Goal: Navigation & Orientation: Find specific page/section

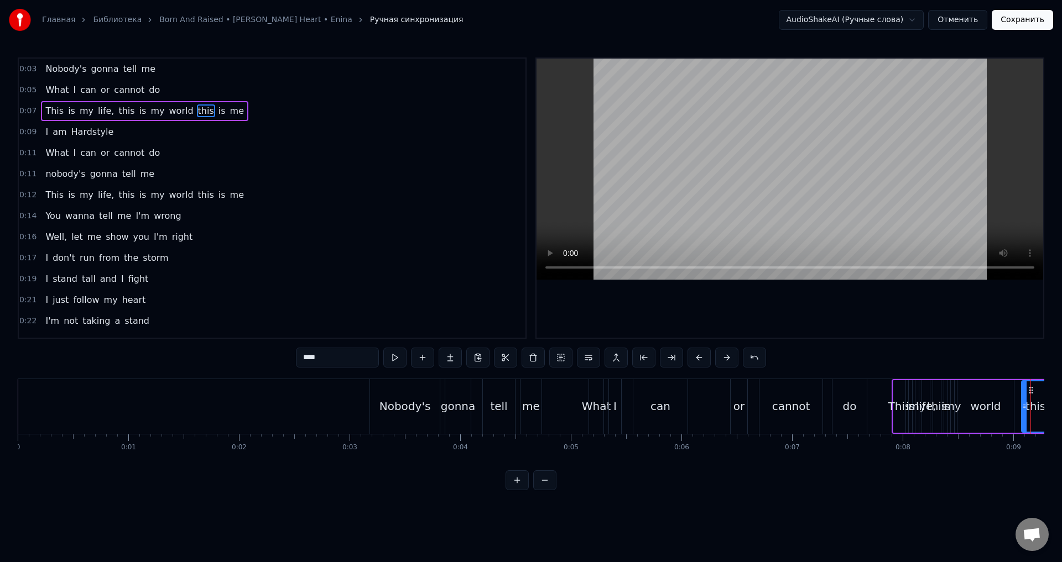
scroll to position [0, 647]
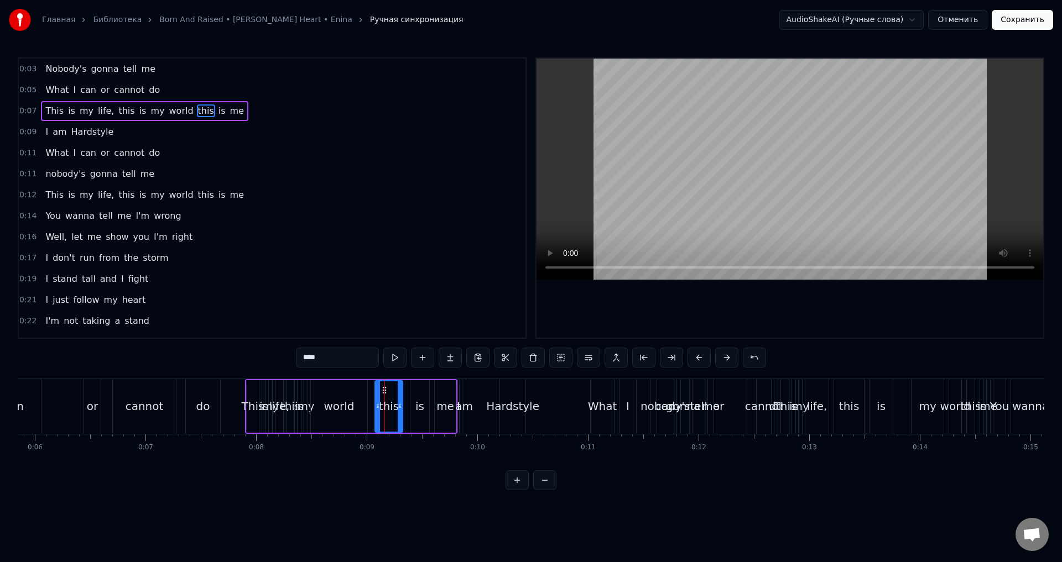
click at [968, 16] on button "Отменить" at bounding box center [957, 20] width 59 height 20
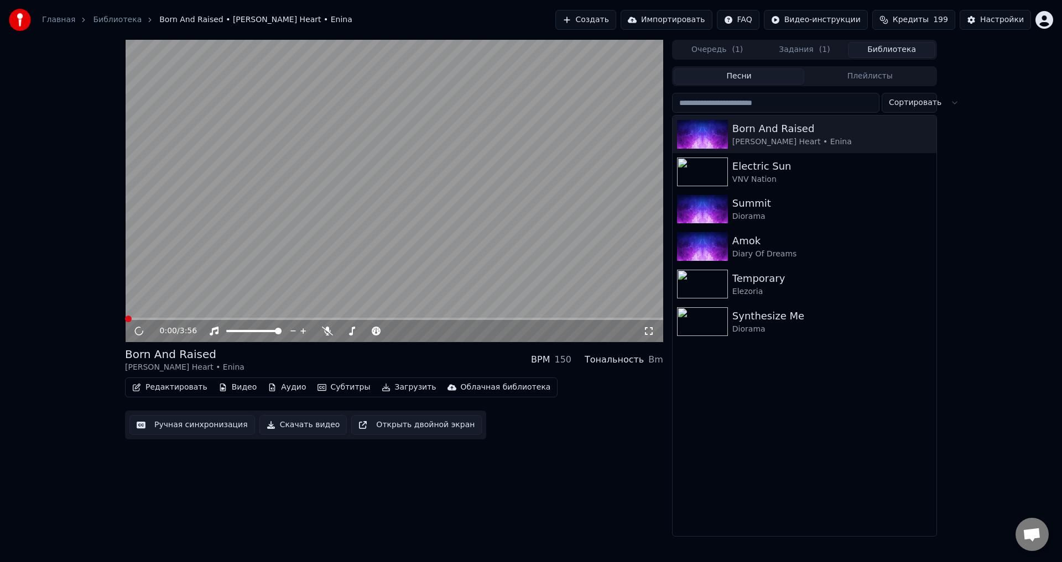
click at [820, 48] on span "( 1 )" at bounding box center [824, 49] width 11 height 11
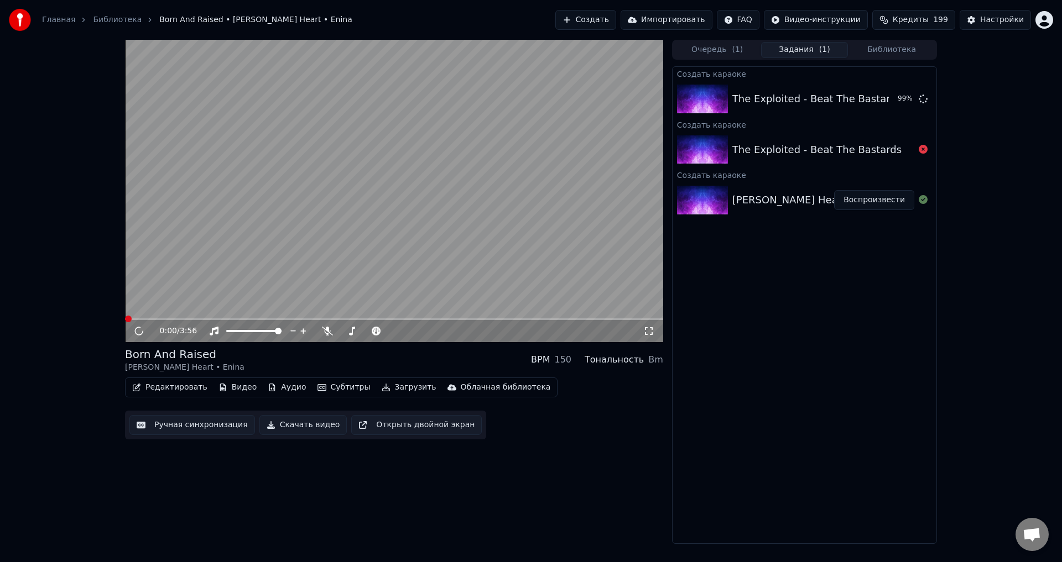
click at [905, 49] on button "Библиотека" at bounding box center [891, 50] width 87 height 16
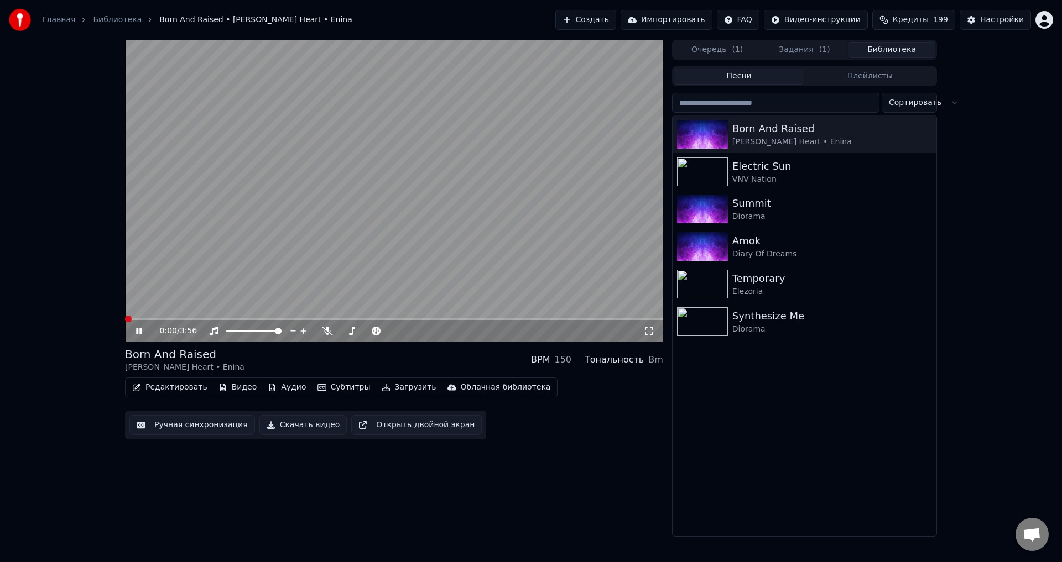
click at [792, 46] on button "Задания ( 1 )" at bounding box center [804, 50] width 87 height 16
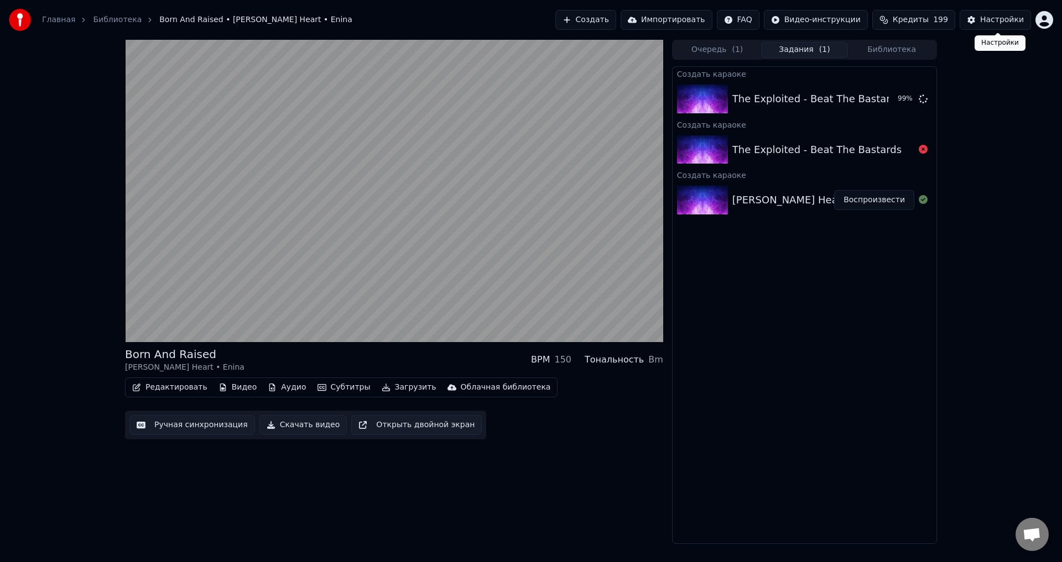
click at [1003, 18] on div "Настройки" at bounding box center [1002, 19] width 44 height 11
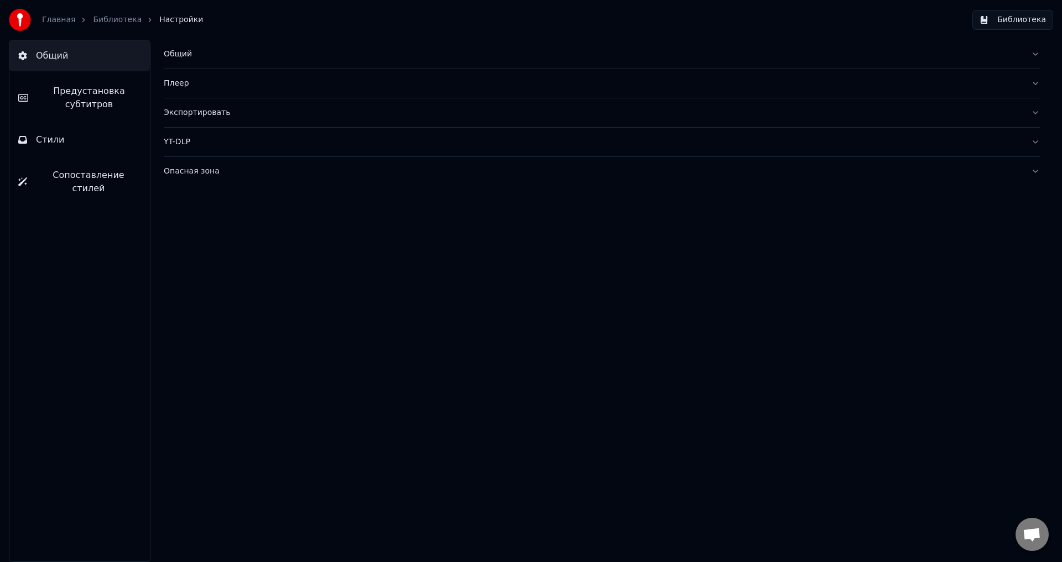
click at [1015, 18] on button "Библиотека" at bounding box center [1012, 20] width 81 height 20
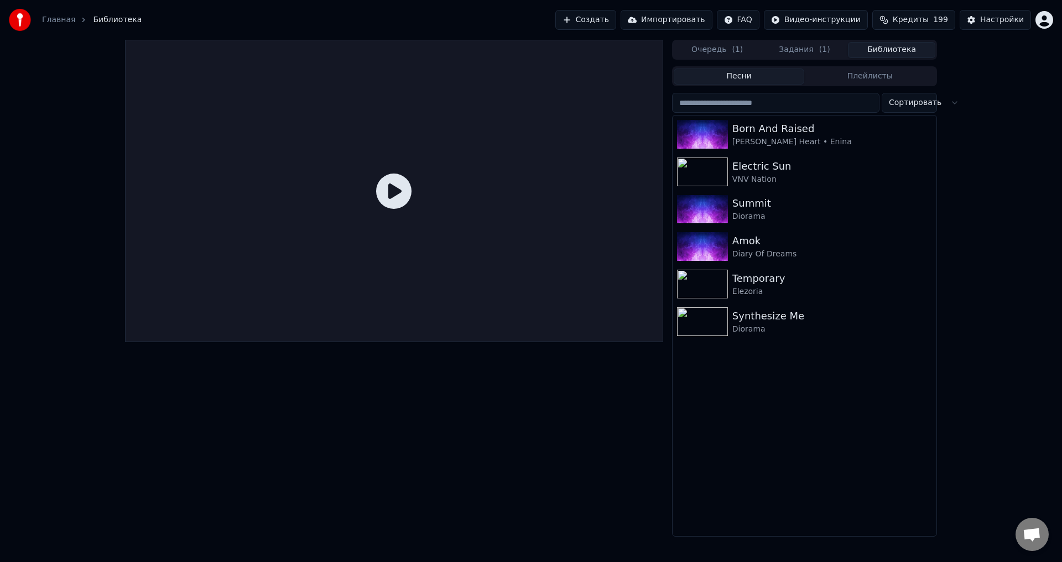
click at [719, 45] on button "Очередь ( 1 )" at bounding box center [717, 50] width 87 height 16
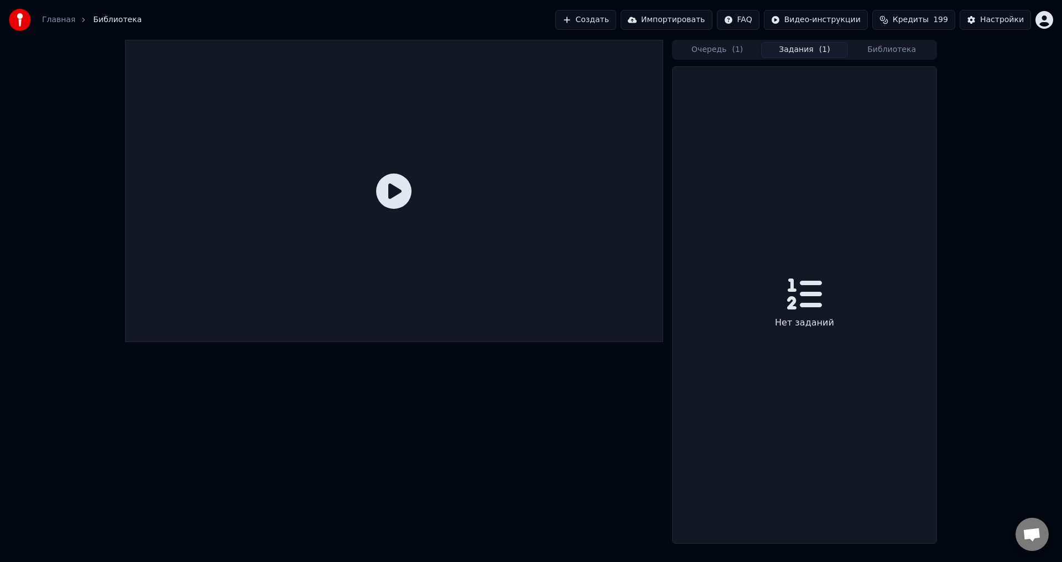
click at [807, 48] on button "Задания ( 1 )" at bounding box center [804, 50] width 87 height 16
